Goal: Communication & Community: Connect with others

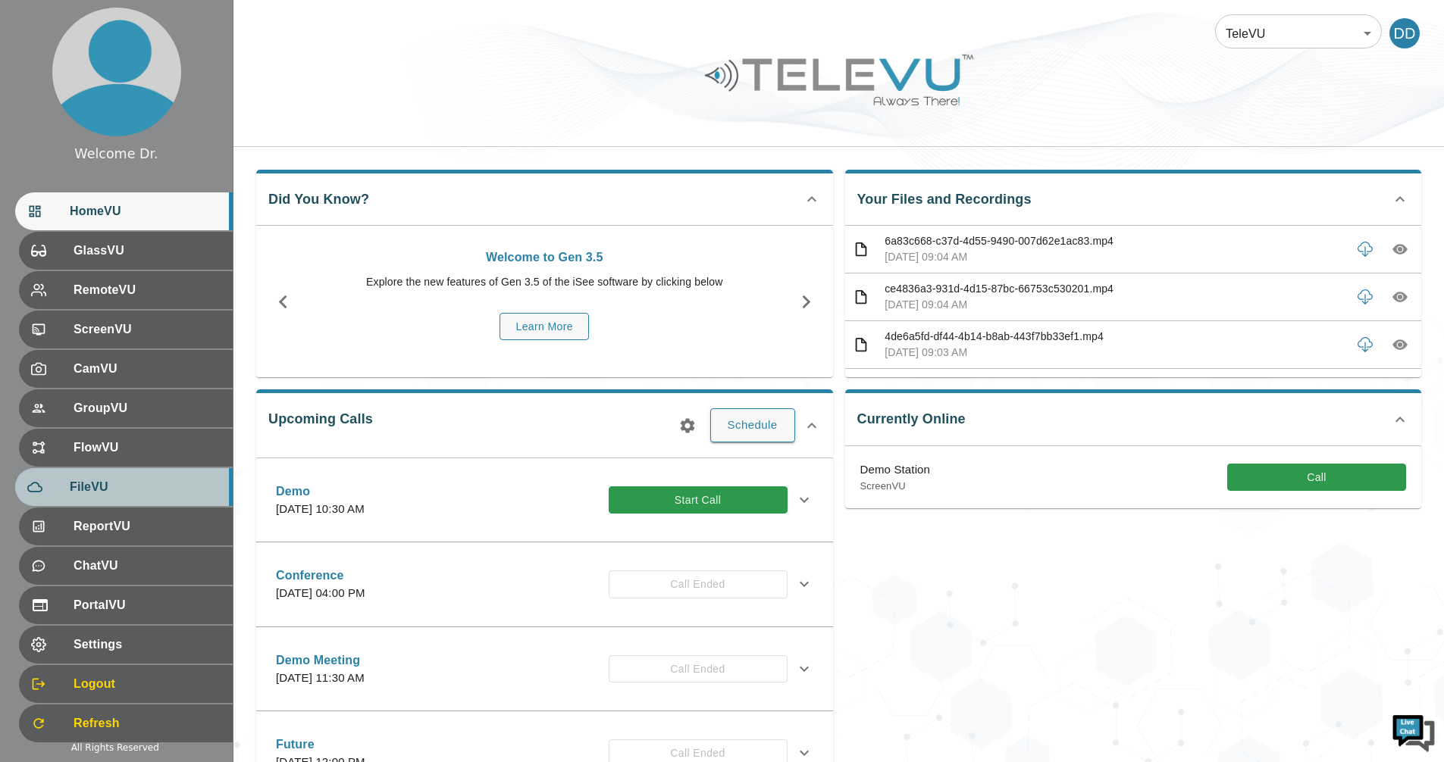
click at [111, 490] on span "FileVU" at bounding box center [145, 487] width 151 height 18
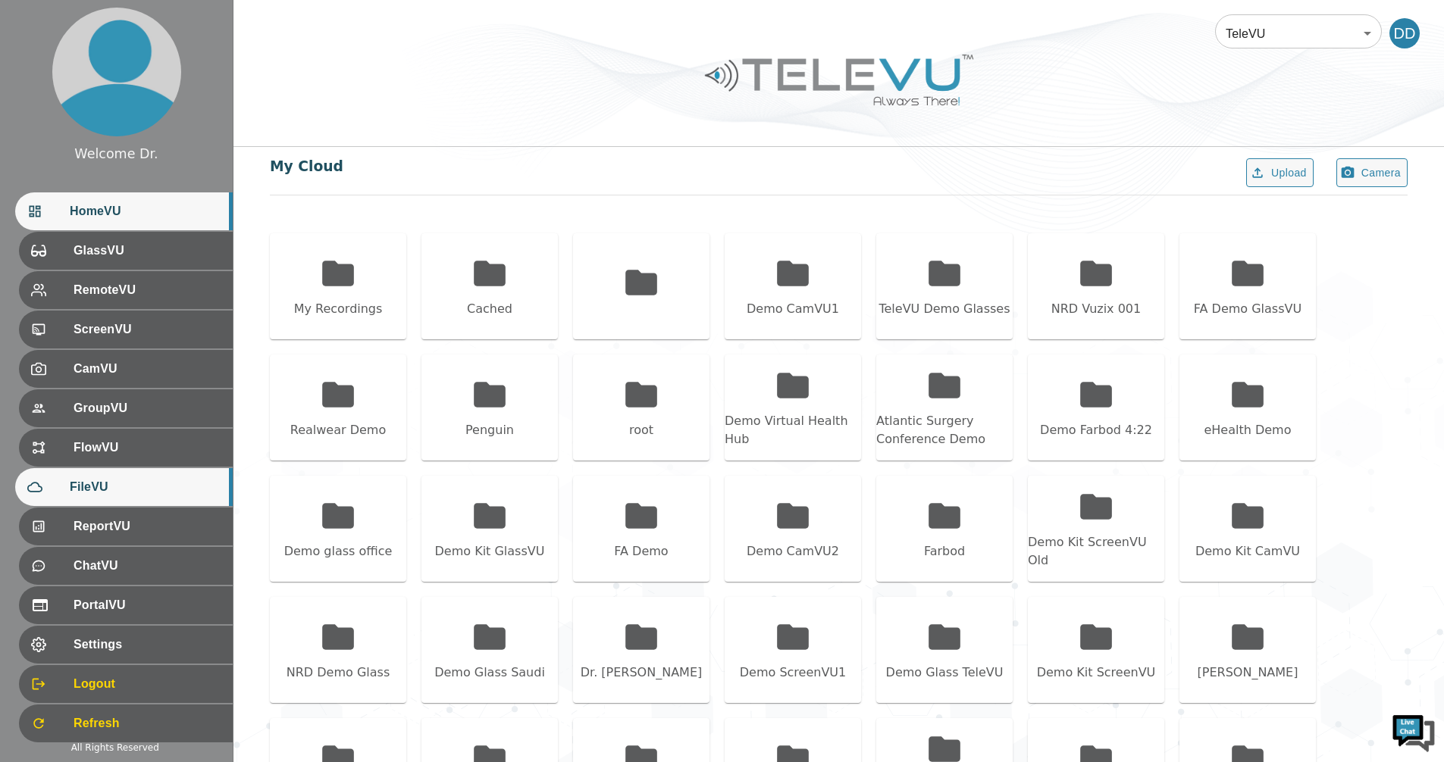
click at [94, 211] on span "HomeVU" at bounding box center [145, 211] width 151 height 18
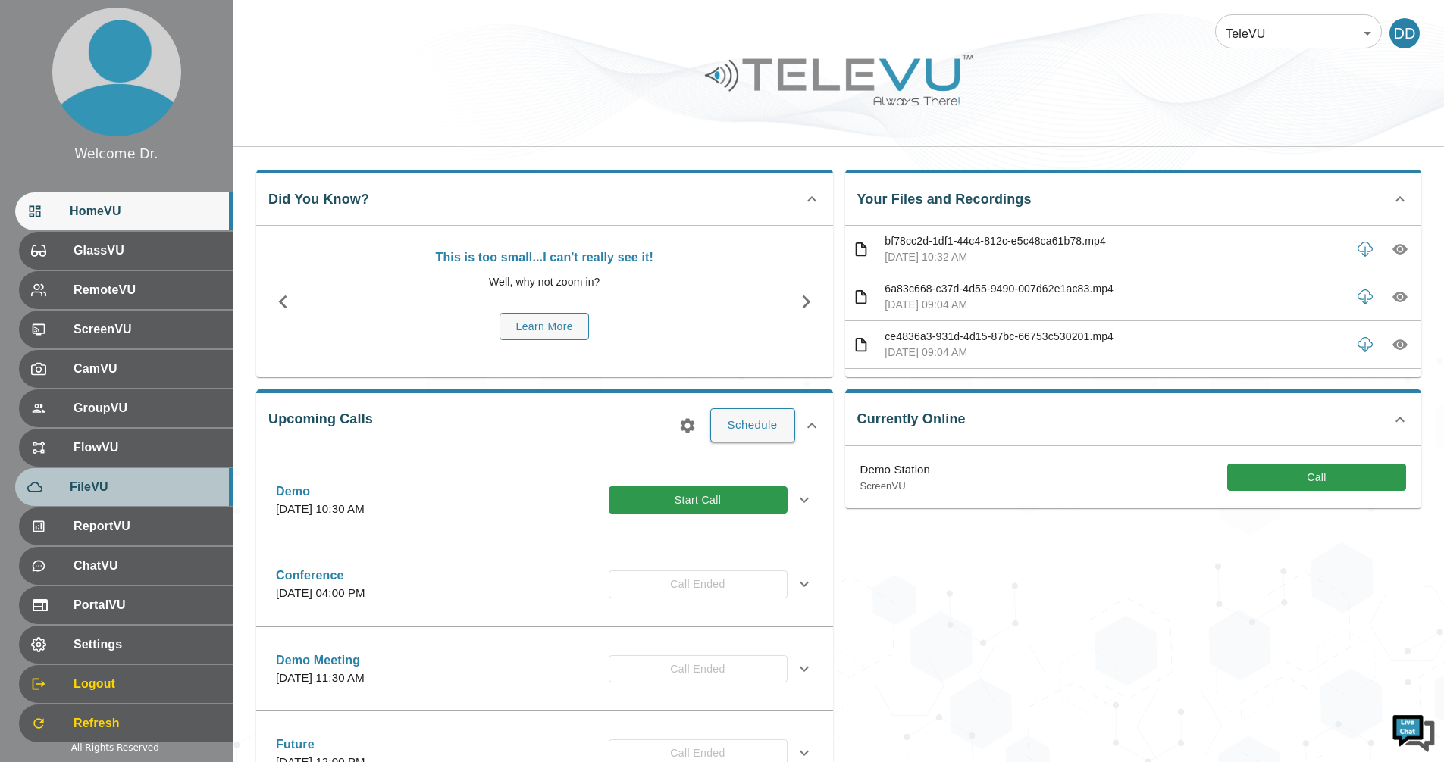
click at [95, 486] on span "FileVU" at bounding box center [145, 487] width 151 height 18
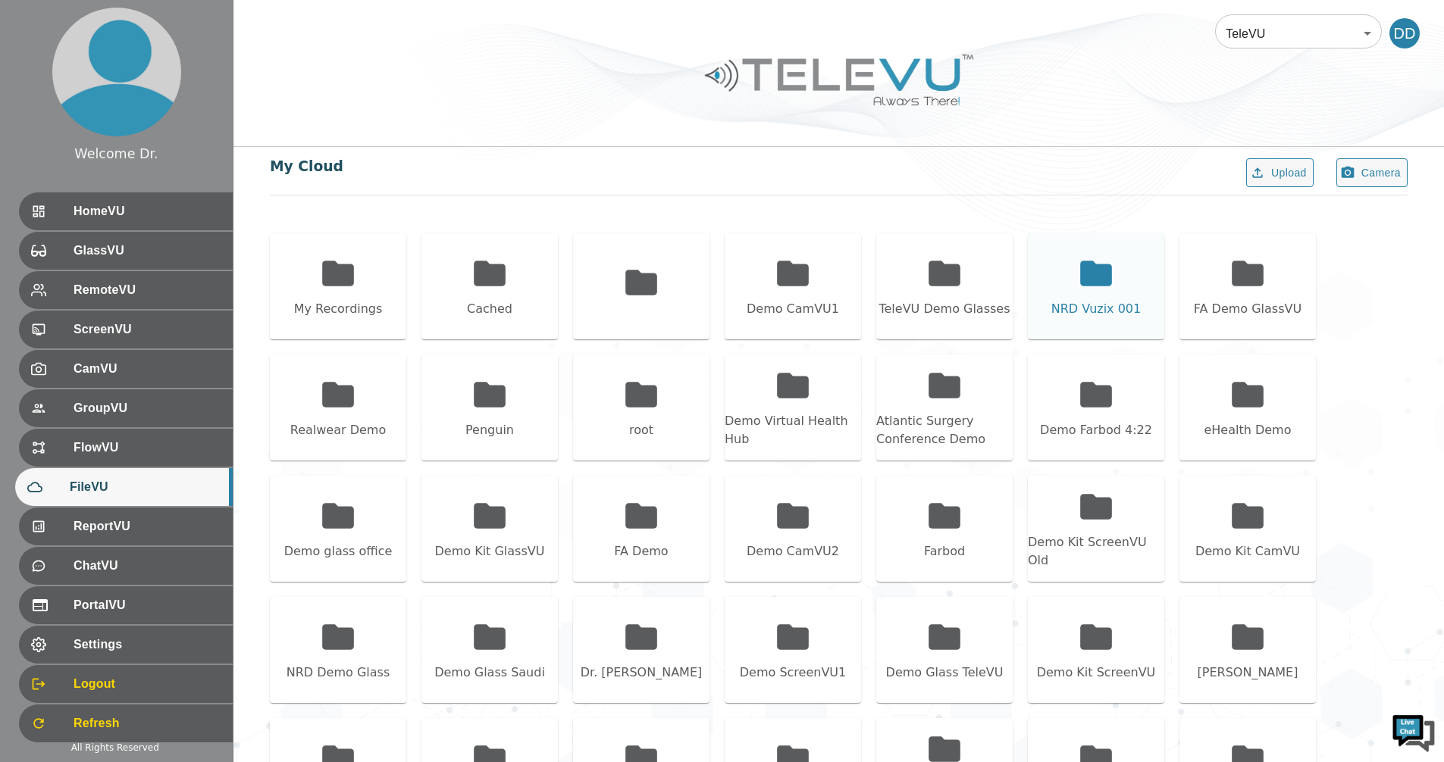
click at [1103, 256] on icon at bounding box center [1096, 274] width 38 height 38
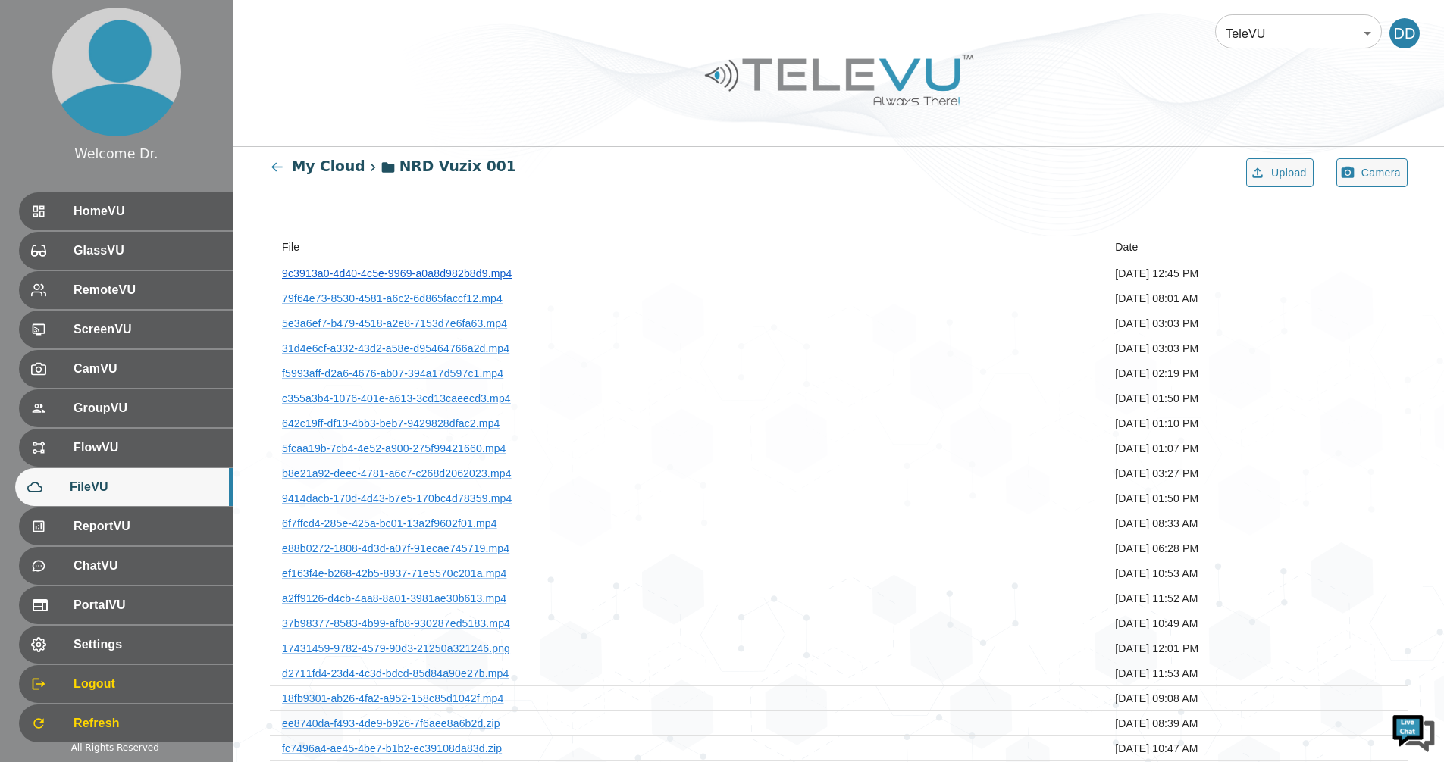
click at [454, 271] on link "9c3913a0-4d40-4c5e-9969-a0a8d982b8d9.mp4" at bounding box center [397, 274] width 230 height 12
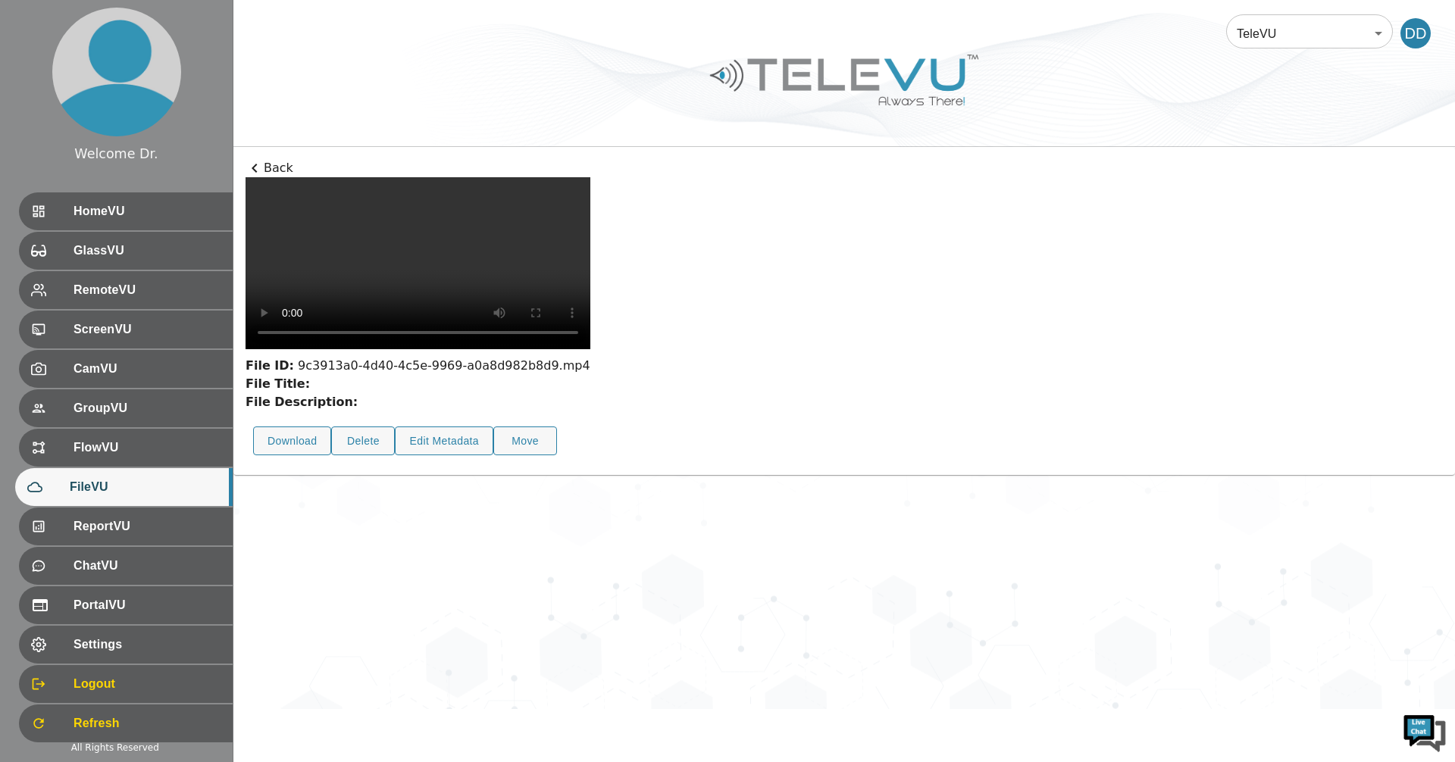
click at [277, 168] on p "Back" at bounding box center [844, 168] width 1197 height 18
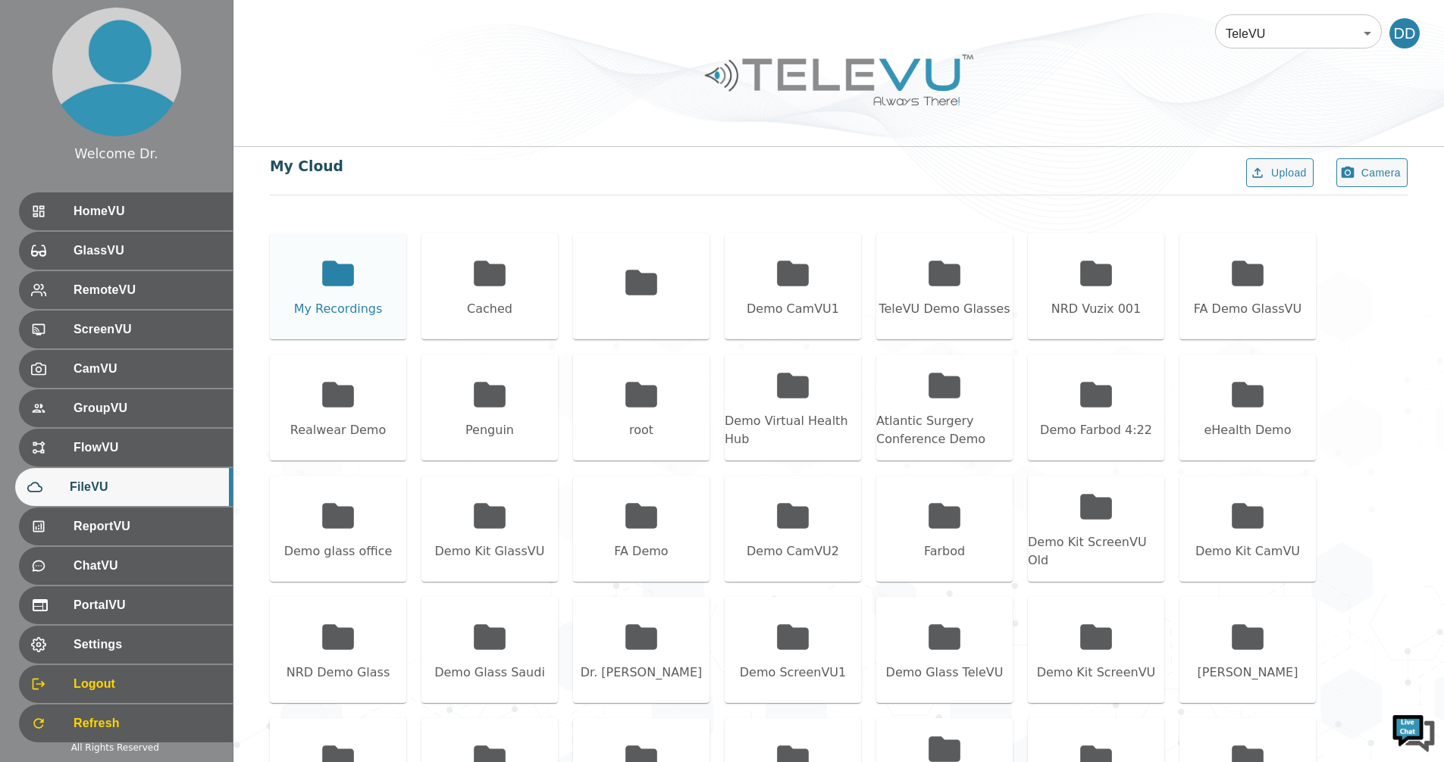
click at [333, 264] on icon at bounding box center [338, 273] width 32 height 25
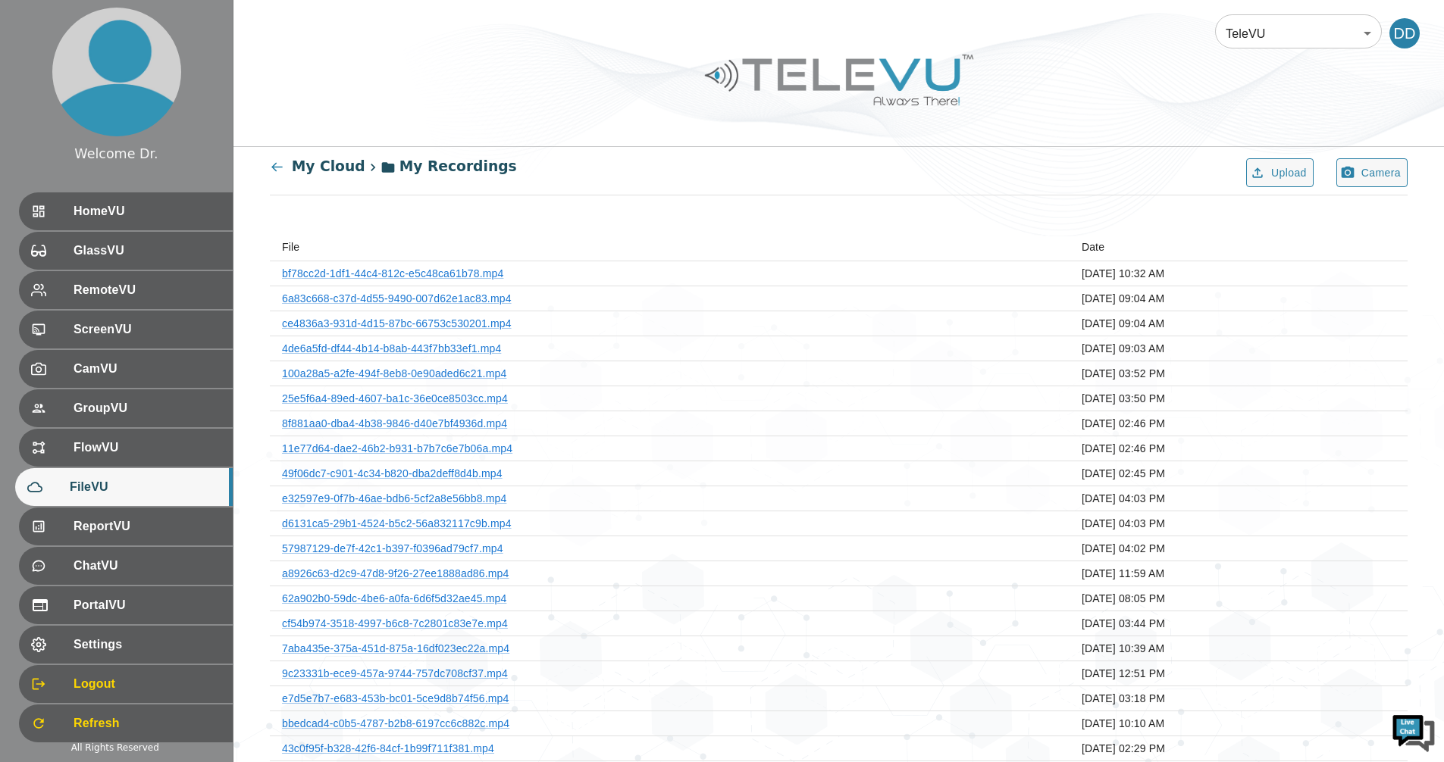
click at [274, 169] on icon at bounding box center [276, 167] width 11 height 9
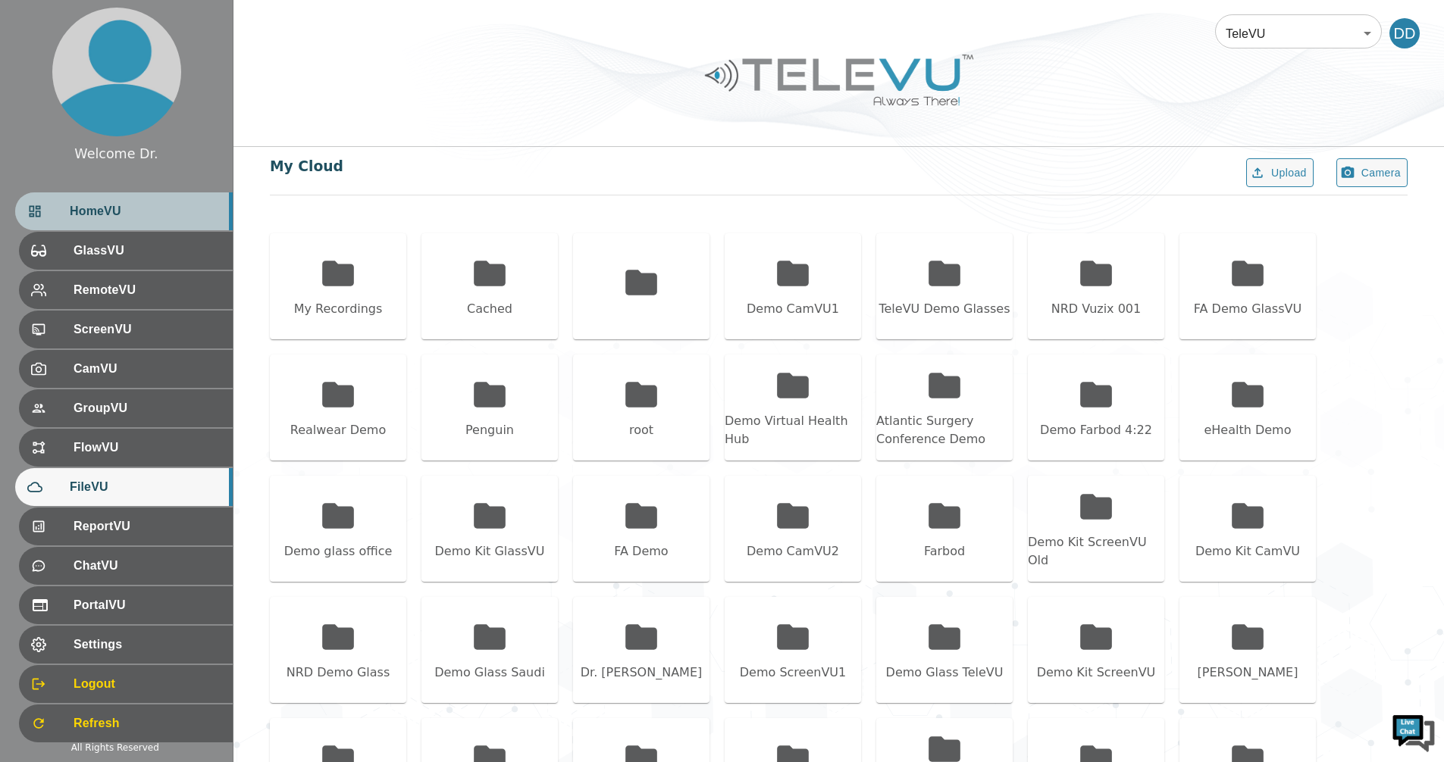
click at [155, 211] on span "HomeVU" at bounding box center [145, 211] width 151 height 18
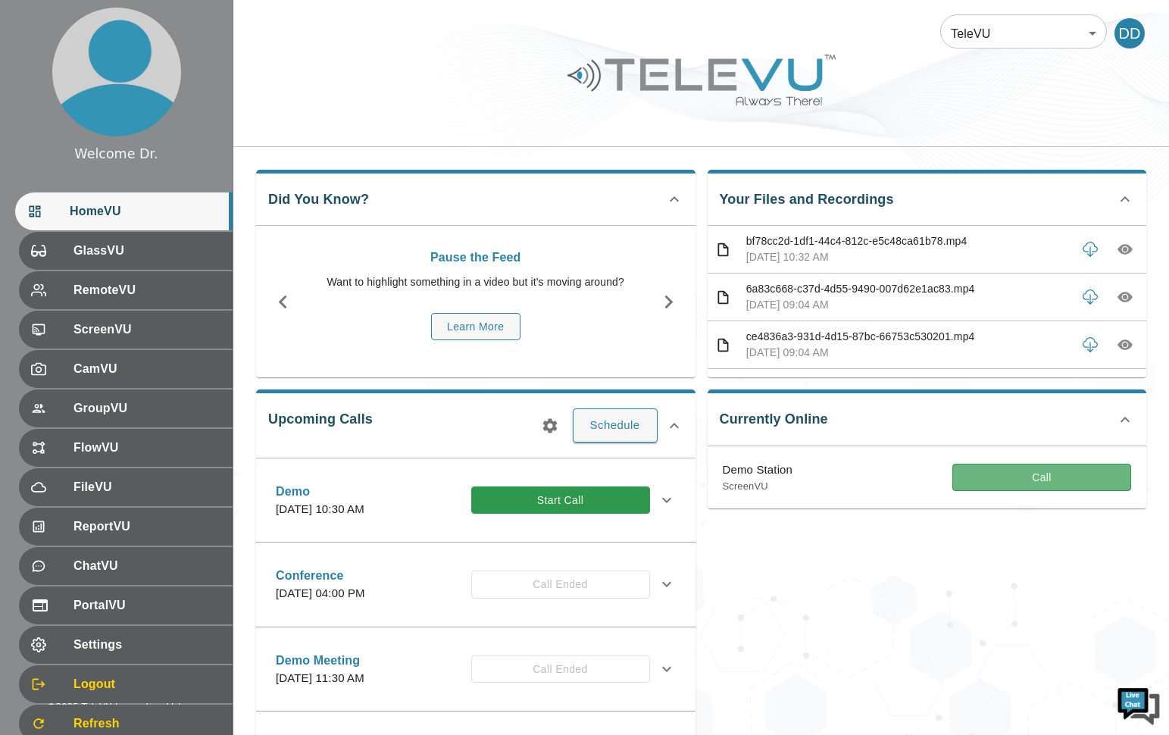
drag, startPoint x: 1025, startPoint y: 481, endPoint x: 1002, endPoint y: 148, distance: 334.2
click at [1025, 480] on button "Call" at bounding box center [1042, 478] width 179 height 28
